Goal: Task Accomplishment & Management: Manage account settings

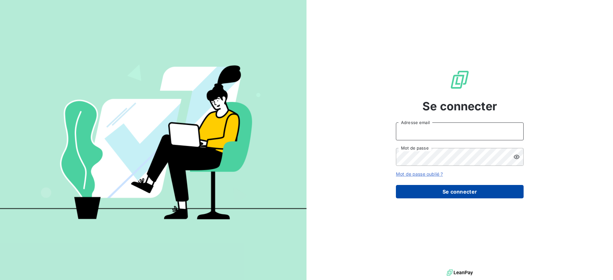
type input "[PERSON_NAME][EMAIL_ADDRESS][PERSON_NAME][DOMAIN_NAME]"
click at [457, 197] on button "Se connecter" at bounding box center [460, 191] width 128 height 13
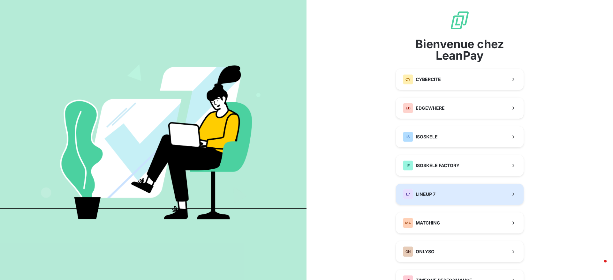
click at [416, 194] on span "LINEUP 7" at bounding box center [426, 194] width 20 height 6
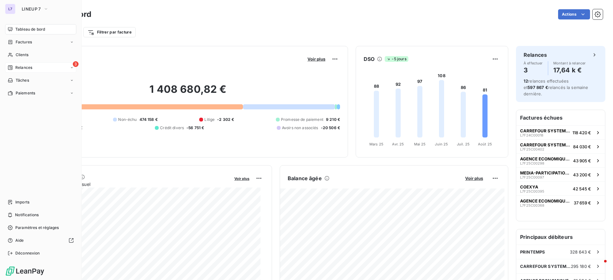
click at [22, 66] on span "Relances" at bounding box center [23, 68] width 17 height 6
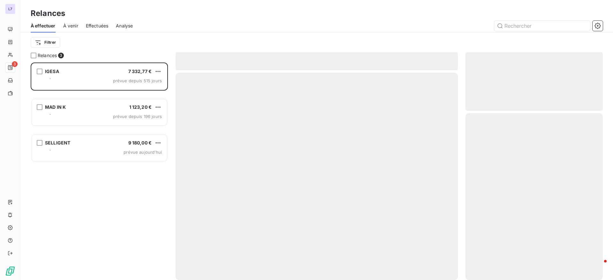
scroll to position [210, 130]
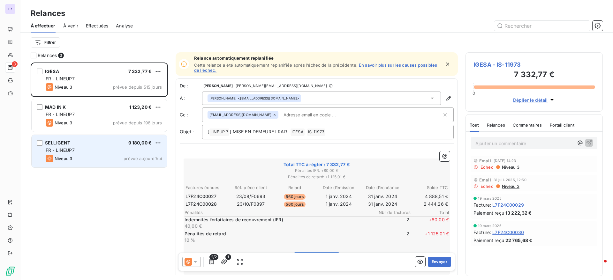
click at [76, 145] on div "SELLIGENT 9 180,00 €" at bounding box center [104, 143] width 116 height 6
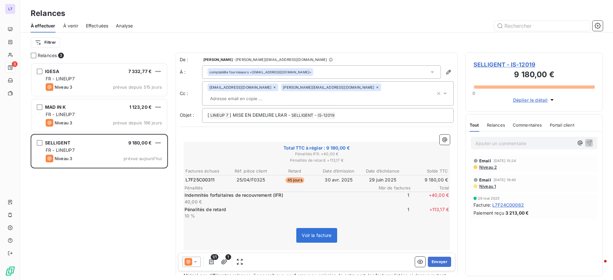
click at [481, 142] on p "Ajouter un commentaire ﻿" at bounding box center [524, 144] width 98 height 8
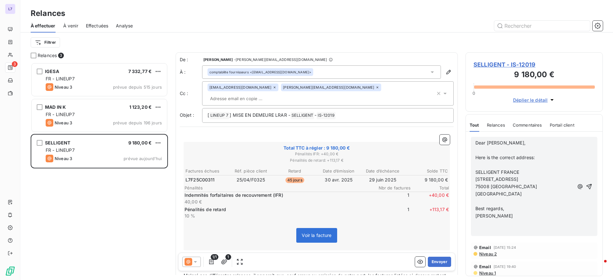
click at [475, 140] on span "Dear [PERSON_NAME]," at bounding box center [500, 142] width 50 height 5
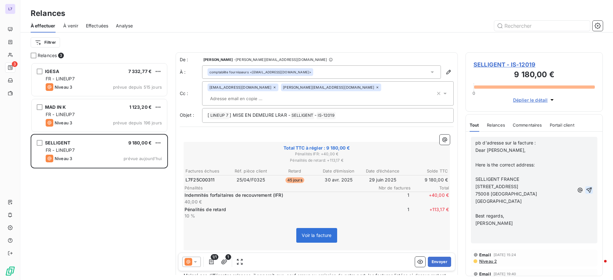
click at [587, 189] on icon "button" at bounding box center [589, 190] width 5 height 5
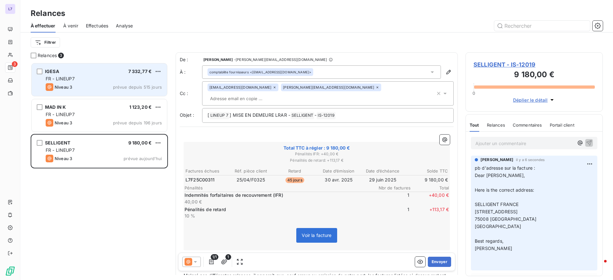
click at [123, 84] on div "Niveau 3 prévue depuis 515 jours" at bounding box center [104, 87] width 116 height 8
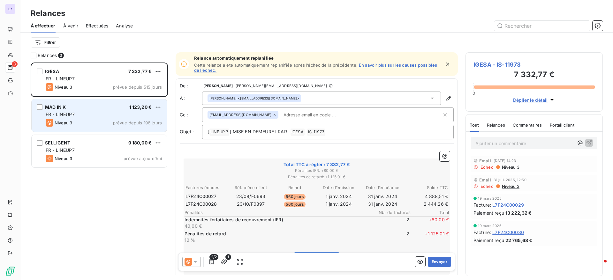
click at [110, 110] on div "MAD IN K 1 123,20 € FR - LINEUP7 Niveau 3 prévue depuis 196 jours" at bounding box center [99, 115] width 135 height 33
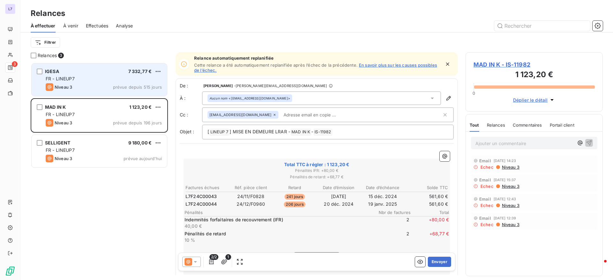
click at [110, 76] on div "FR - LINEUP7" at bounding box center [104, 79] width 116 height 6
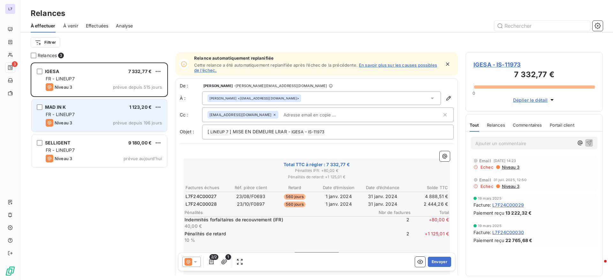
click at [92, 115] on div "FR - LINEUP7" at bounding box center [104, 114] width 116 height 6
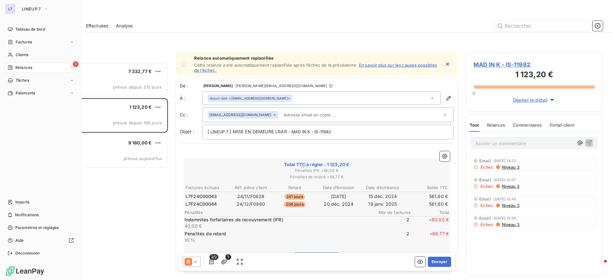
click at [18, 68] on span "Relances" at bounding box center [23, 68] width 17 height 6
click at [37, 14] on div "L7 LINEUP 7 Tableau de bord Factures Clients 3 Relances Tâches Paiements Import…" at bounding box center [41, 140] width 82 height 280
click at [33, 11] on button "LINEUP 7" at bounding box center [35, 9] width 34 height 10
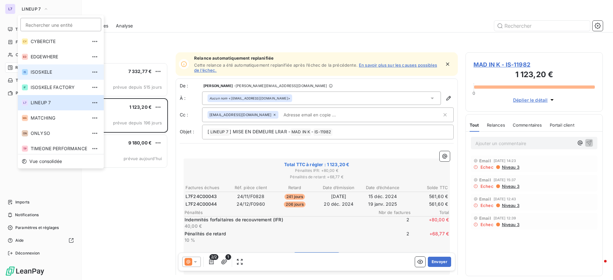
click at [41, 71] on span "ISOSKELE" at bounding box center [59, 72] width 57 height 6
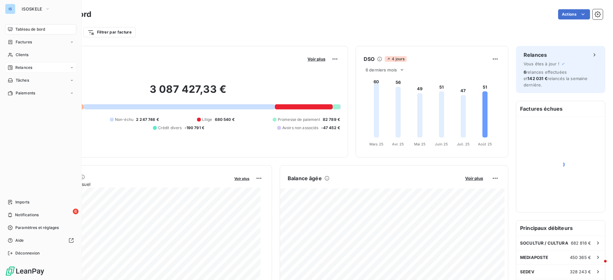
click at [32, 64] on div "Relances" at bounding box center [40, 68] width 71 height 10
